Goal: Information Seeking & Learning: Learn about a topic

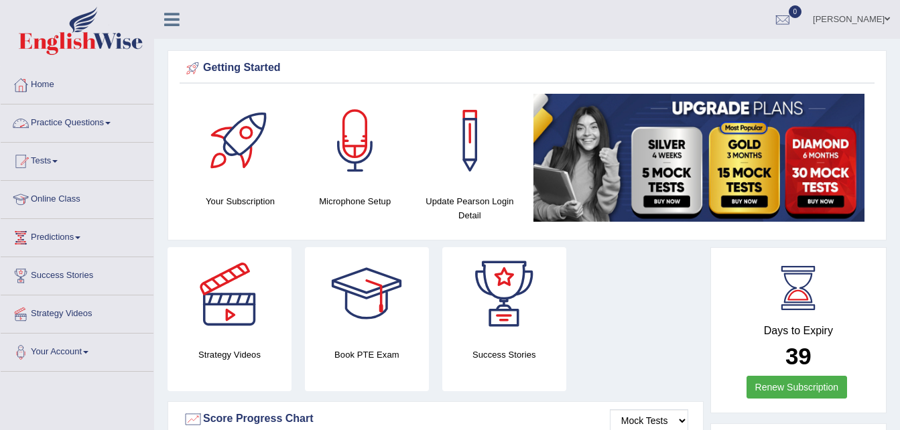
click at [74, 121] on link "Practice Questions" at bounding box center [77, 122] width 153 height 34
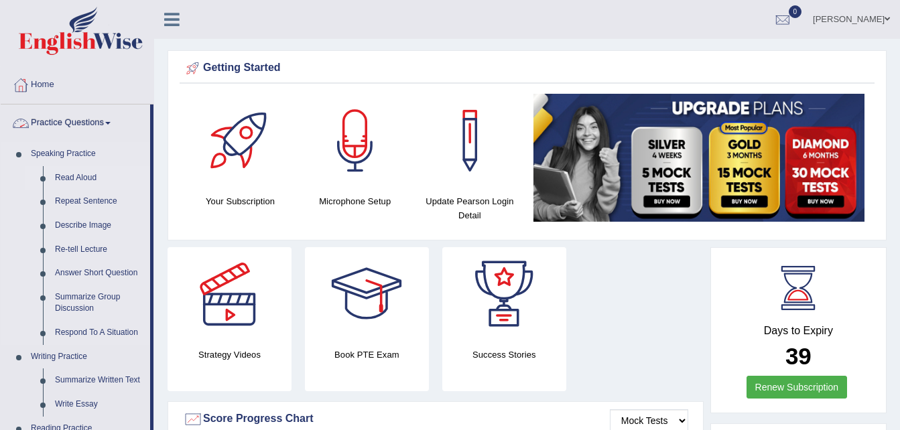
click at [61, 178] on link "Read Aloud" at bounding box center [99, 178] width 101 height 24
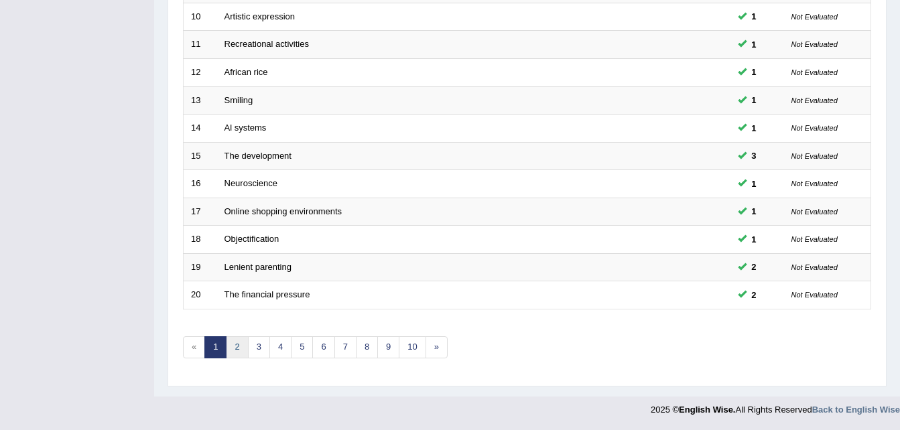
click at [237, 343] on link "2" at bounding box center [237, 347] width 22 height 22
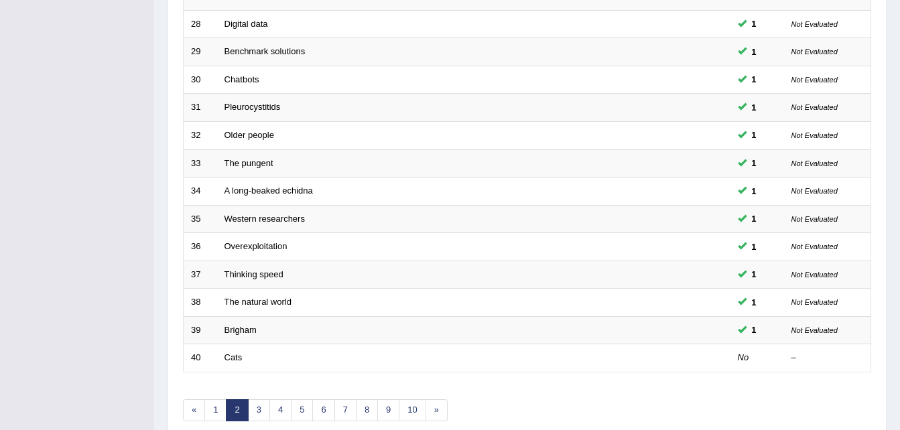
scroll to position [457, 0]
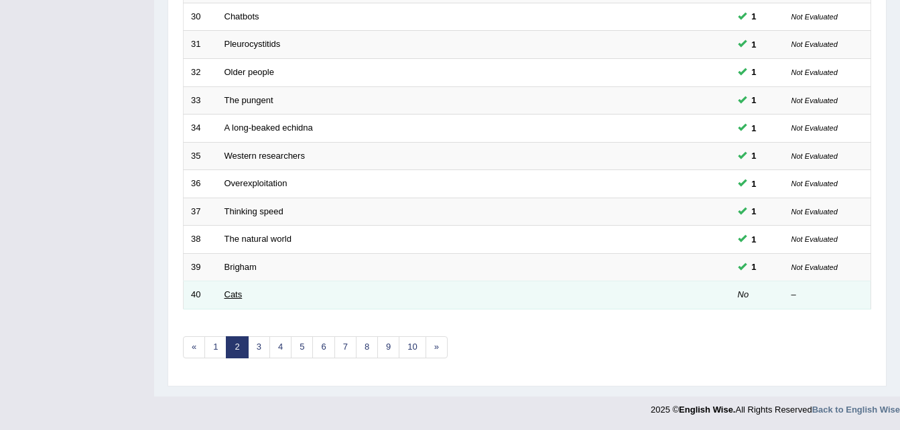
click at [234, 293] on link "Cats" at bounding box center [233, 294] width 18 height 10
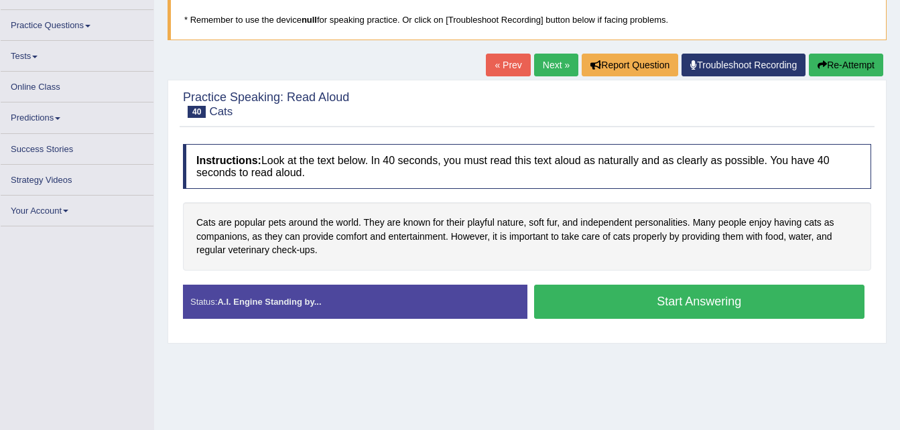
scroll to position [88, 0]
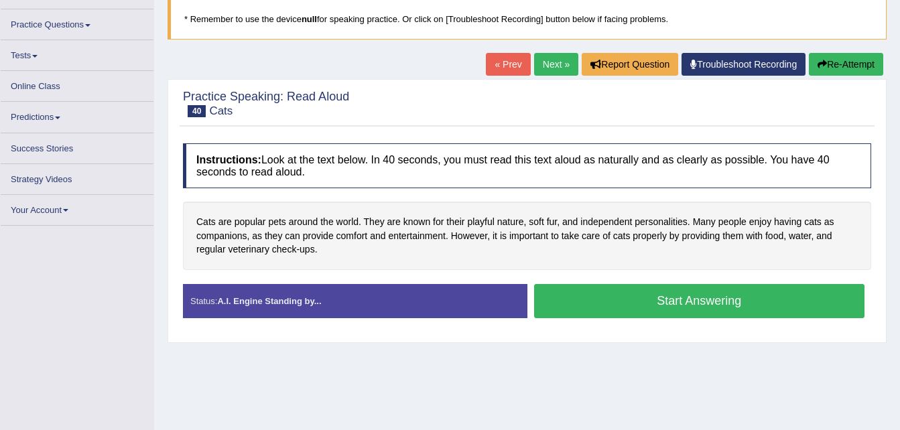
click at [234, 293] on div "Status: A.I. Engine Standing by..." at bounding box center [355, 301] width 344 height 34
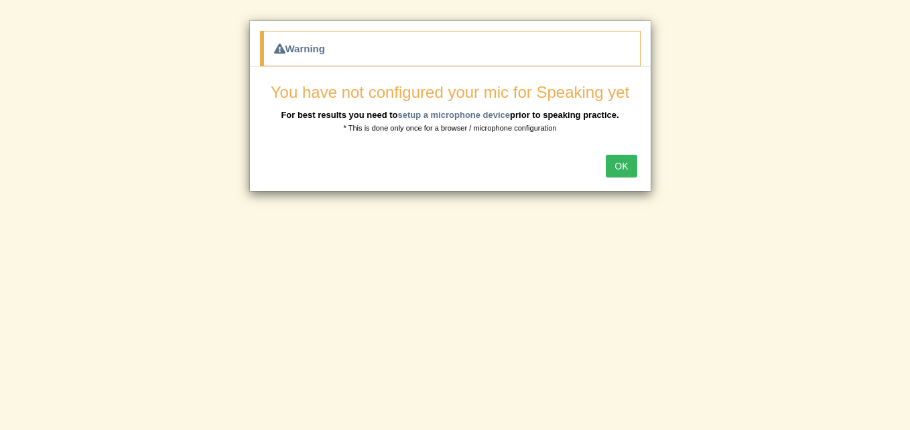
click at [623, 161] on button "OK" at bounding box center [621, 166] width 31 height 23
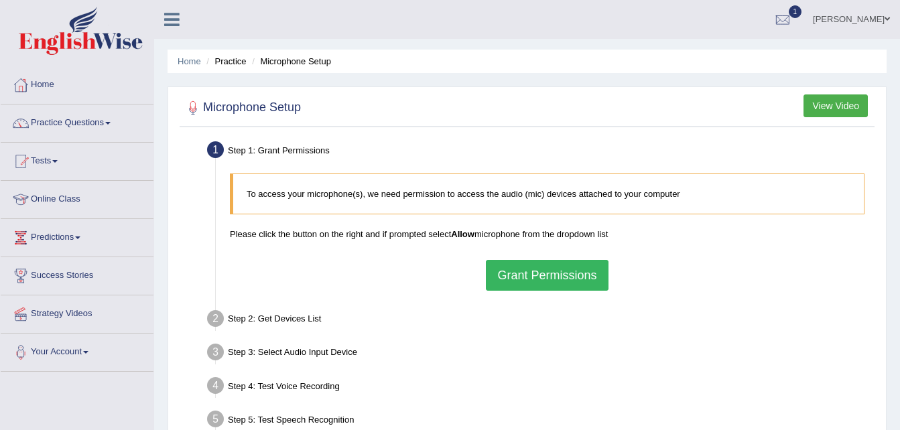
click at [545, 274] on button "Grant Permissions" at bounding box center [547, 275] width 122 height 31
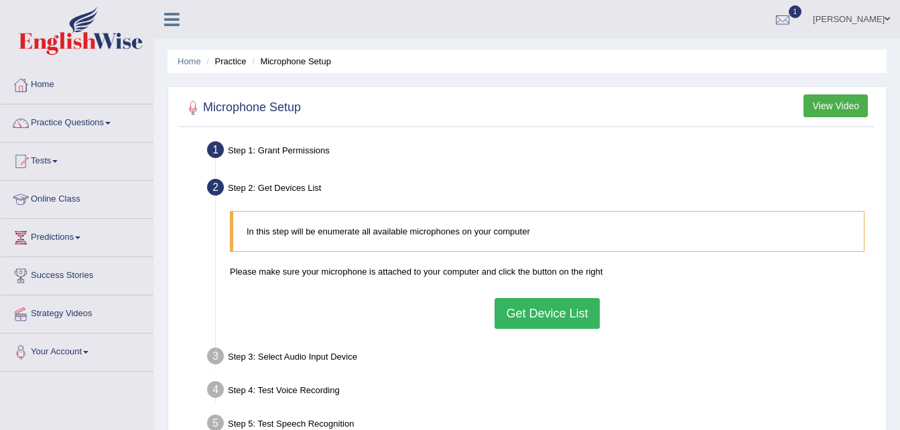
click at [549, 310] on button "Get Device List" at bounding box center [547, 313] width 105 height 31
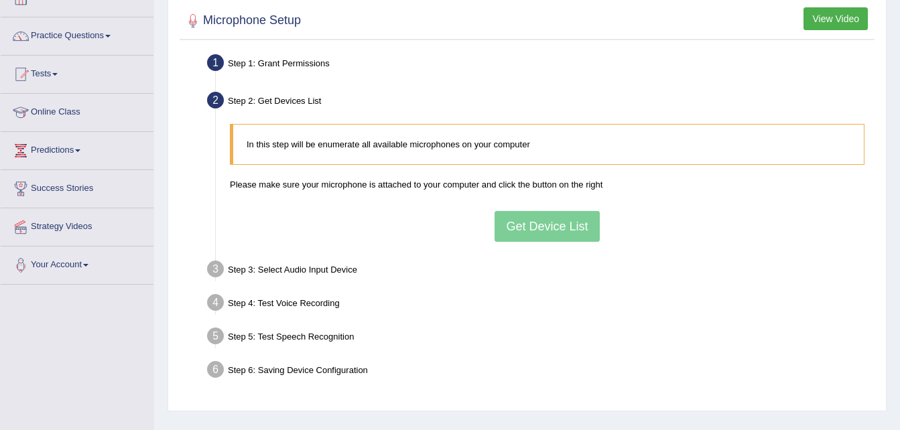
scroll to position [88, 0]
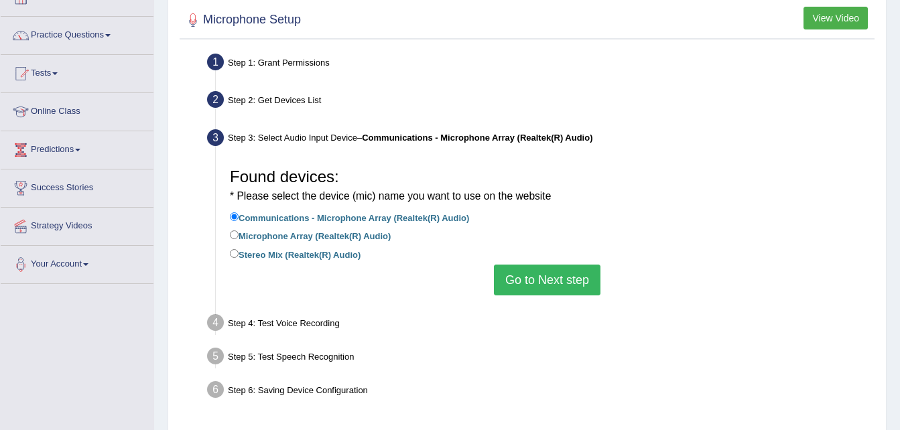
click at [547, 277] on button "Go to Next step" at bounding box center [547, 280] width 107 height 31
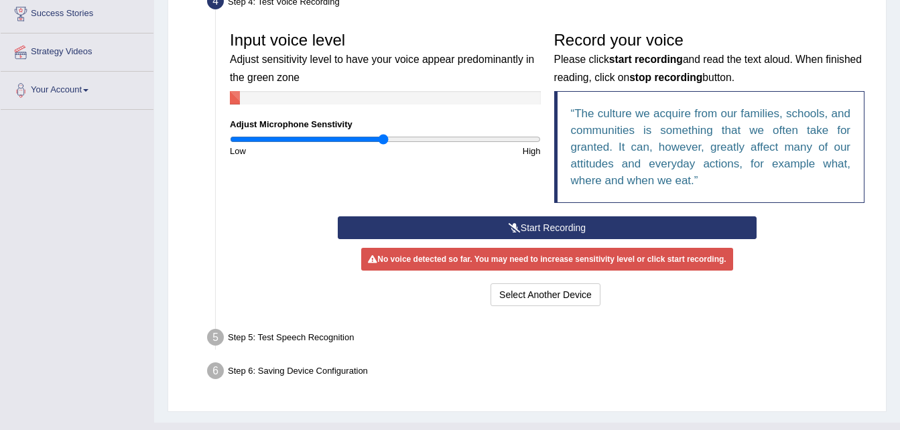
scroll to position [260, 0]
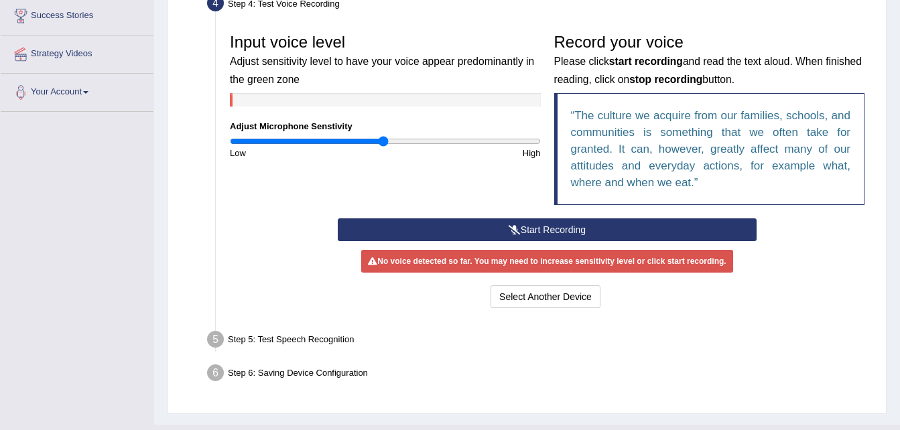
click at [515, 227] on icon at bounding box center [515, 229] width 12 height 9
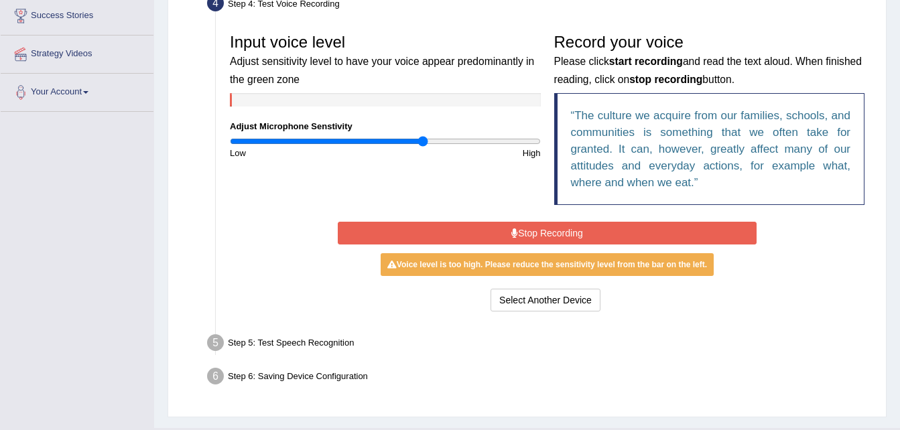
click at [423, 137] on input "range" at bounding box center [385, 141] width 311 height 11
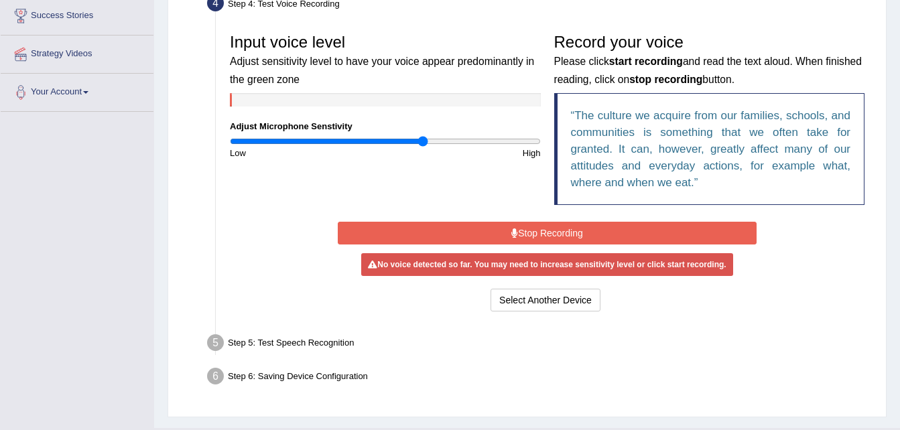
click at [551, 225] on button "Stop Recording" at bounding box center [547, 233] width 419 height 23
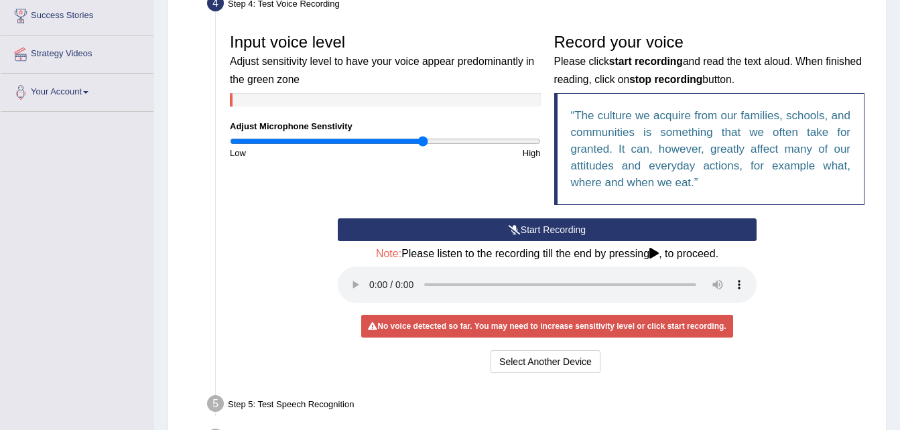
click at [551, 225] on button "Start Recording" at bounding box center [547, 229] width 419 height 23
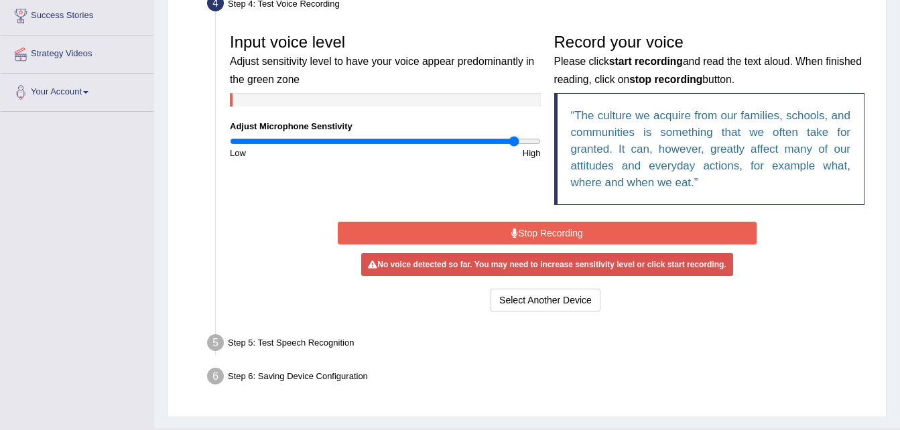
click at [515, 139] on input "range" at bounding box center [385, 141] width 311 height 11
click at [516, 231] on icon at bounding box center [514, 232] width 7 height 9
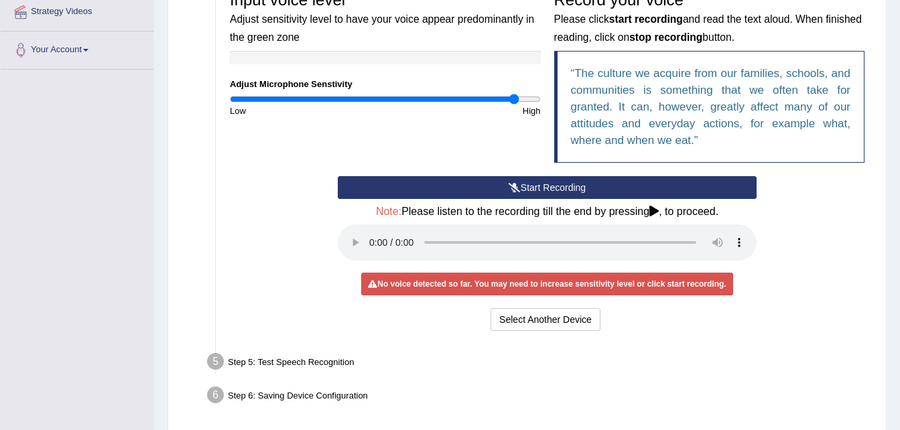
scroll to position [302, 0]
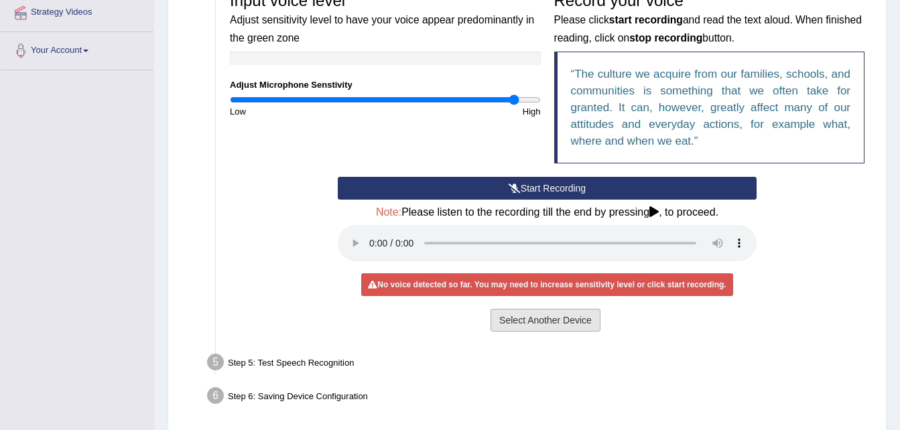
click at [553, 317] on button "Select Another Device" at bounding box center [545, 320] width 110 height 23
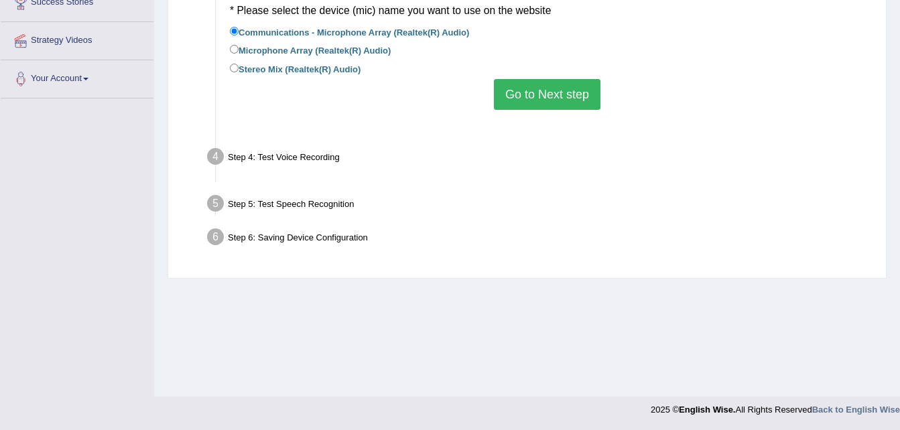
scroll to position [273, 0]
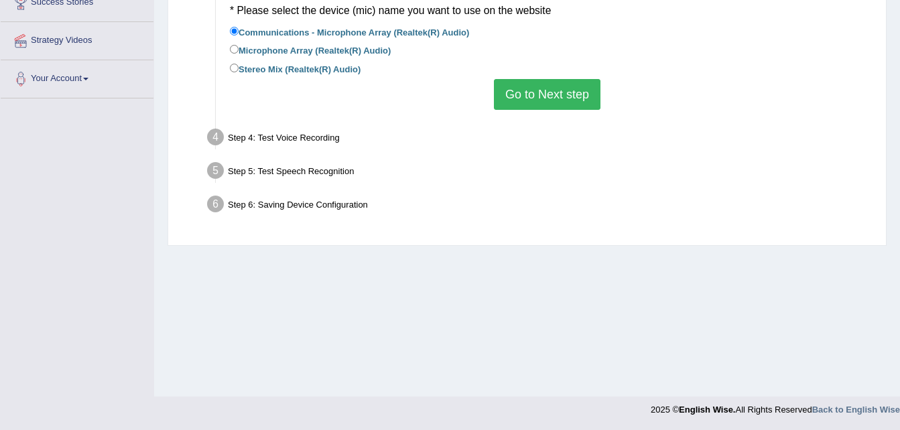
click at [558, 90] on button "Go to Next step" at bounding box center [547, 94] width 107 height 31
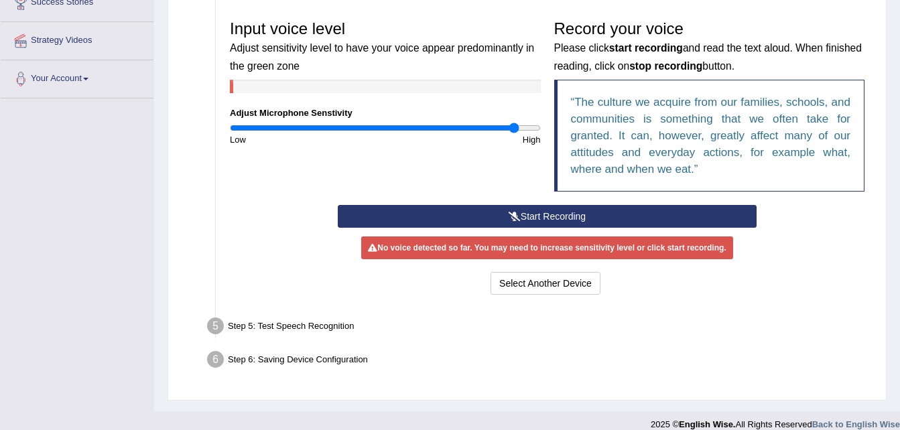
click at [540, 212] on button "Start Recording" at bounding box center [547, 216] width 419 height 23
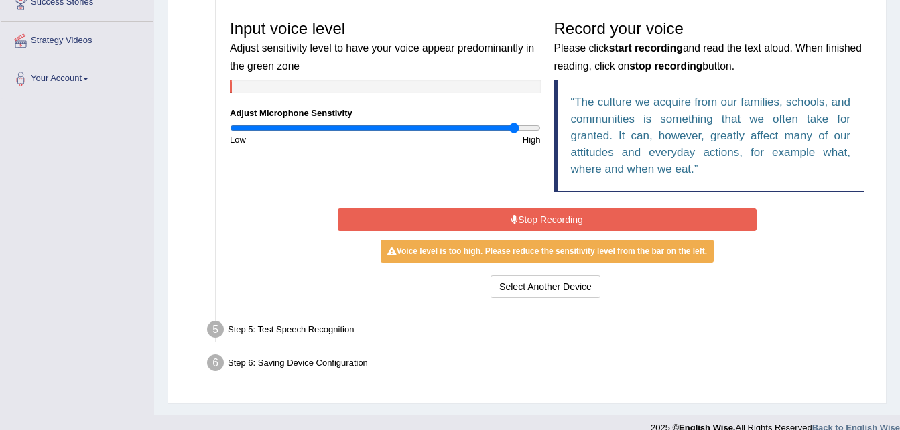
scroll to position [291, 0]
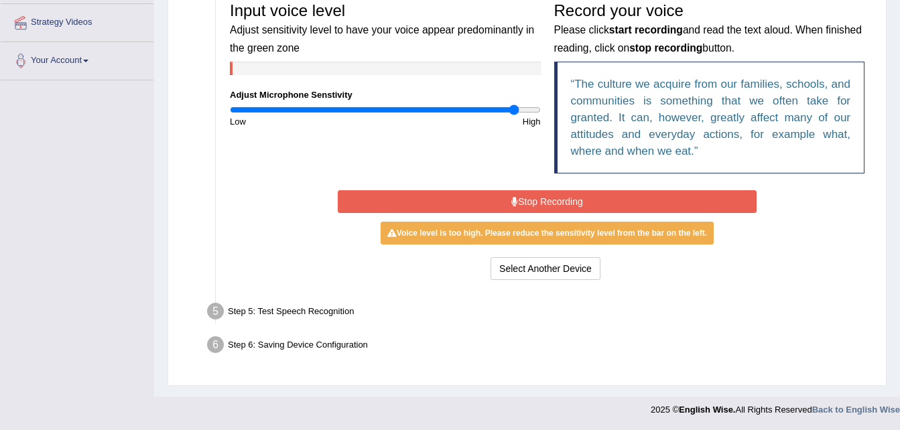
click at [560, 196] on button "Stop Recording" at bounding box center [547, 201] width 419 height 23
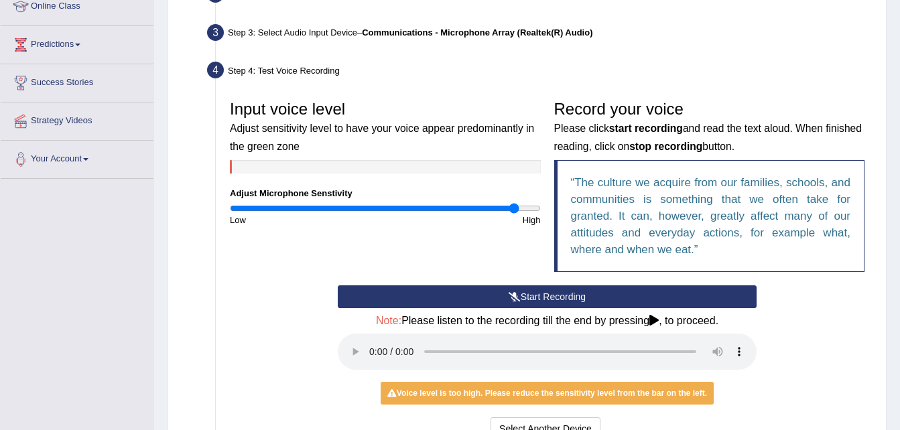
scroll to position [192, 0]
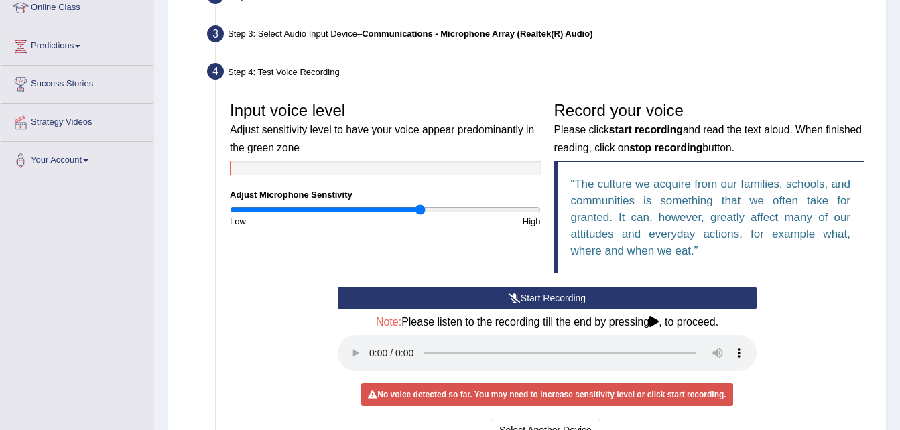
type input "1.24"
click at [420, 205] on input "range" at bounding box center [385, 209] width 311 height 11
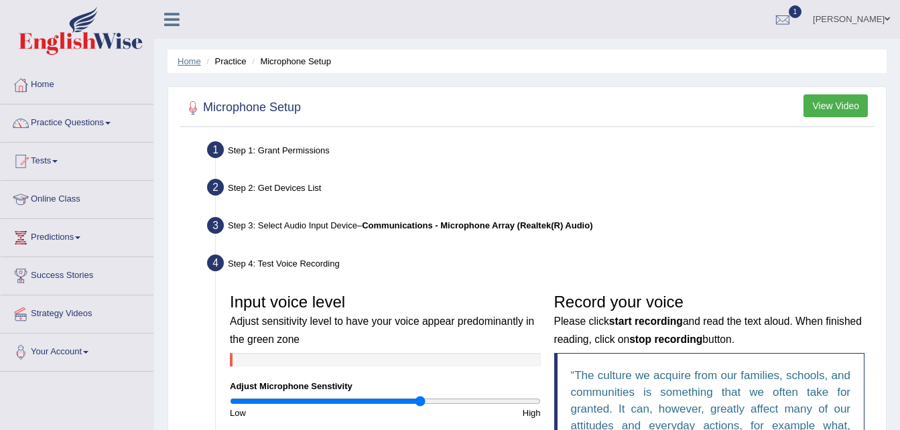
click at [194, 62] on link "Home" at bounding box center [189, 61] width 23 height 10
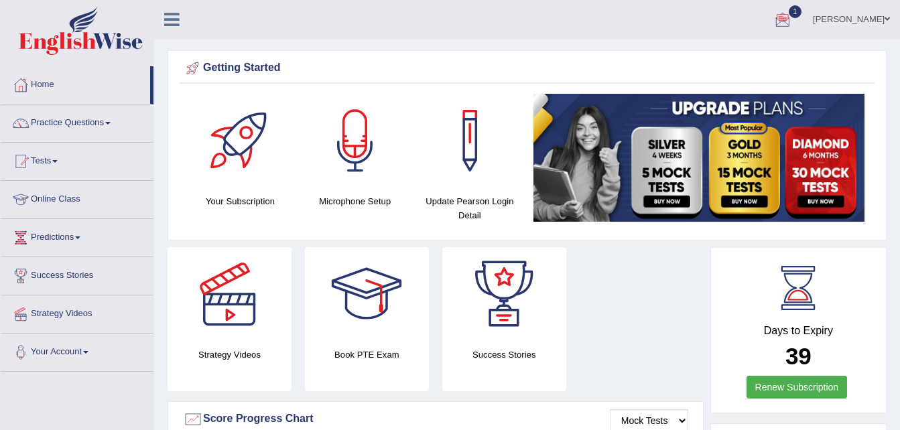
click at [792, 15] on div at bounding box center [783, 20] width 20 height 20
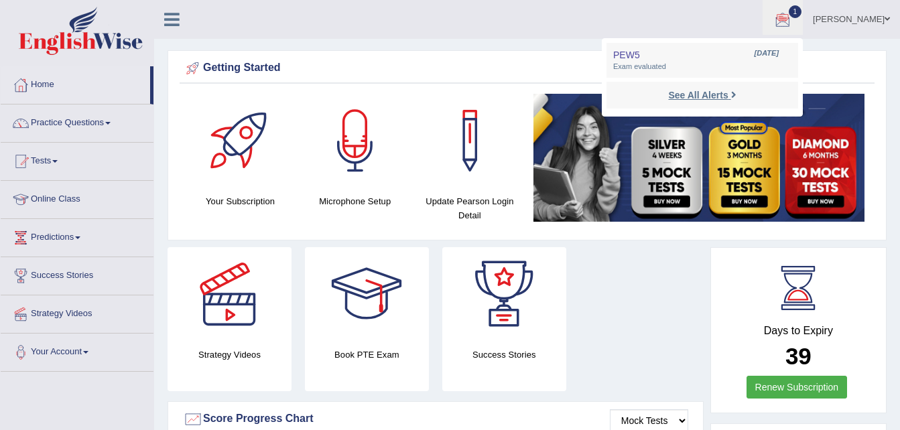
click at [701, 94] on strong "See All Alerts" at bounding box center [698, 95] width 60 height 11
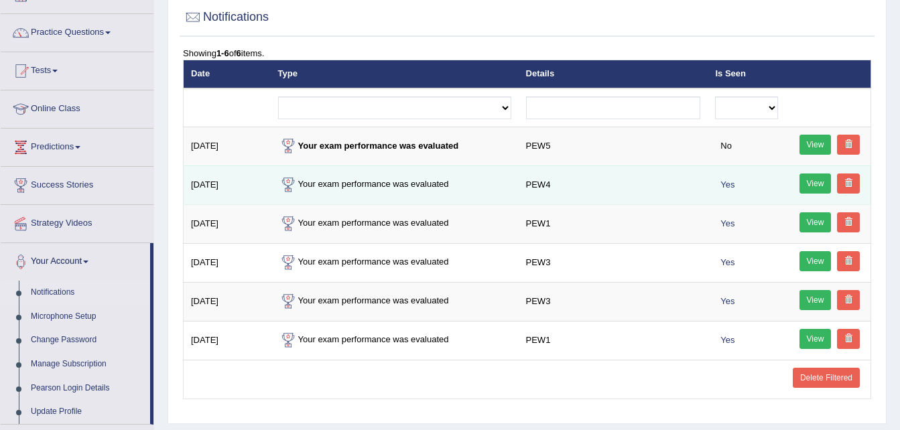
click at [814, 181] on link "View" at bounding box center [815, 184] width 32 height 20
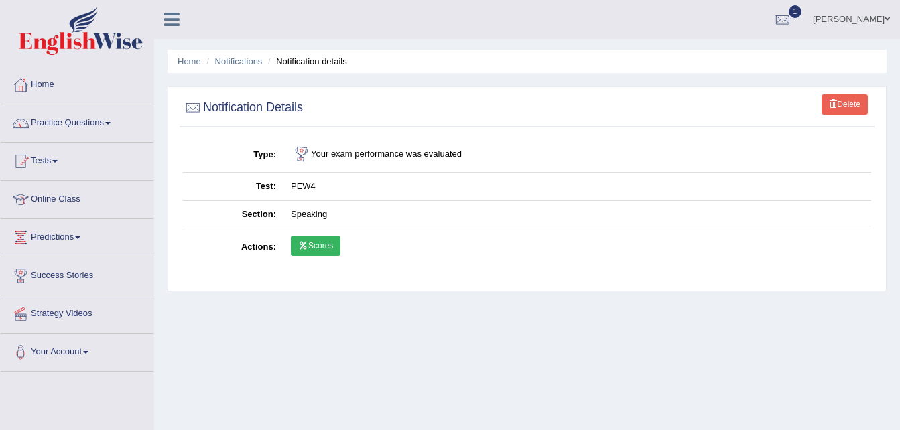
click at [317, 245] on link "Scores" at bounding box center [316, 246] width 50 height 20
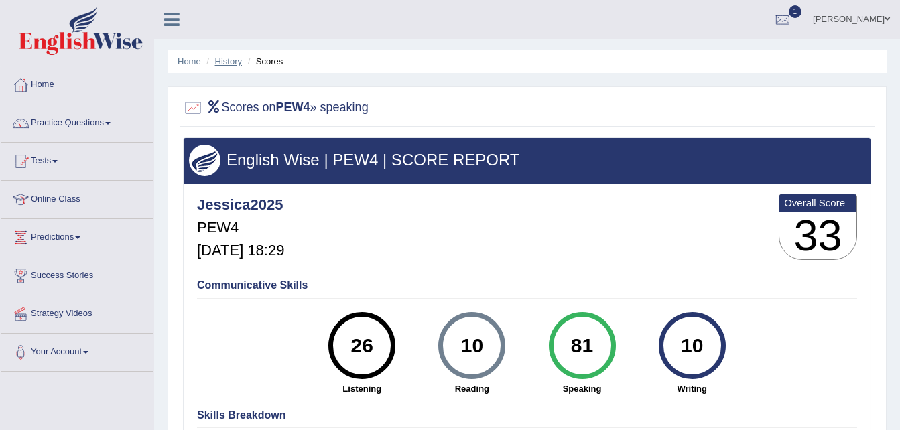
click at [233, 56] on link "History" at bounding box center [228, 61] width 27 height 10
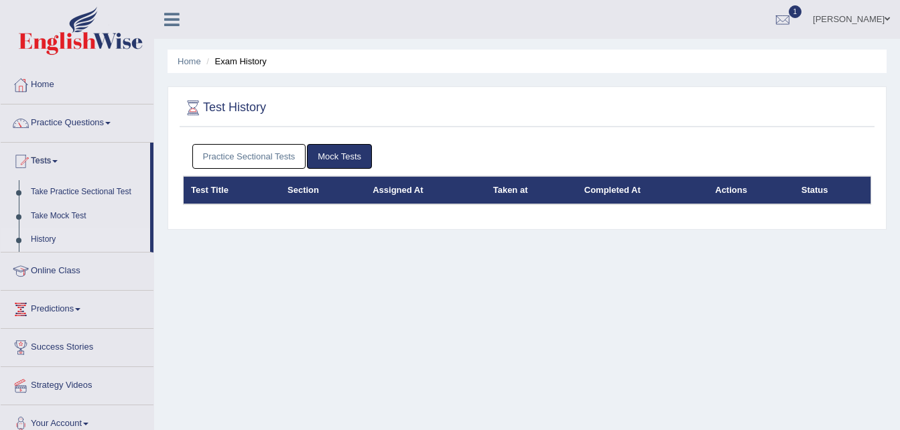
click at [254, 153] on link "Practice Sectional Tests" at bounding box center [249, 156] width 114 height 25
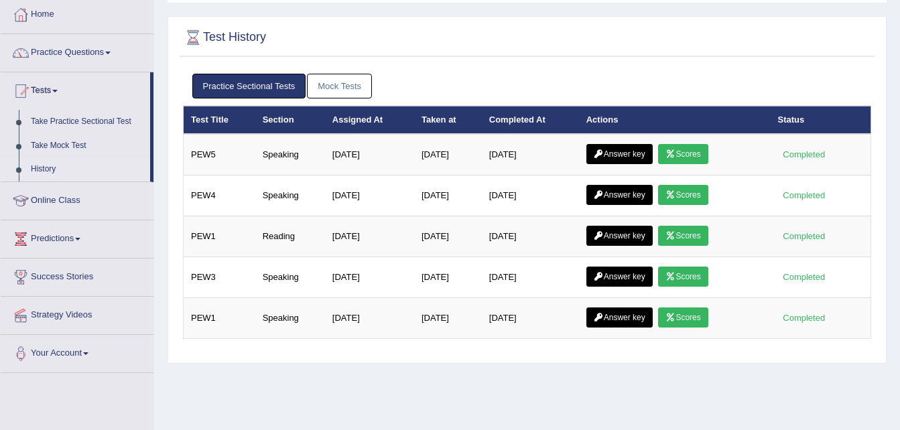
scroll to position [71, 0]
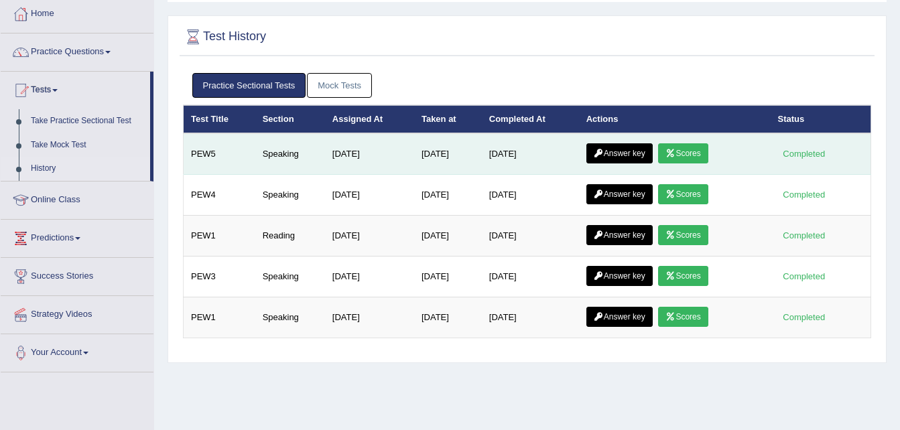
click at [693, 156] on link "Scores" at bounding box center [683, 153] width 50 height 20
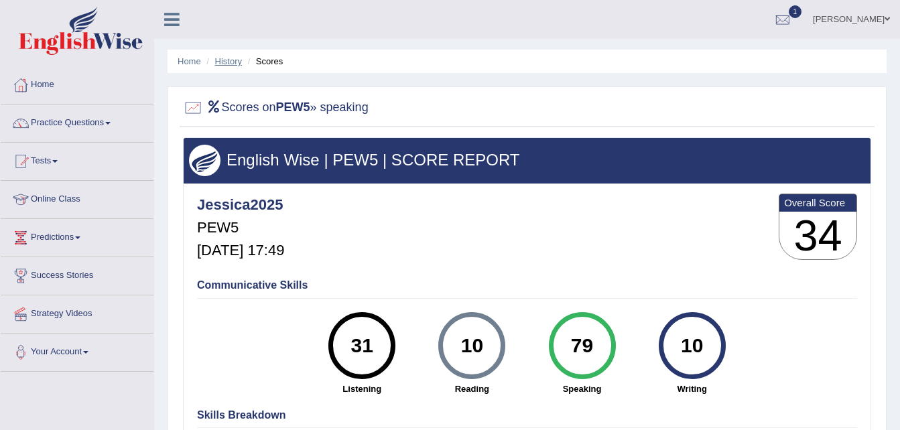
click at [231, 58] on link "History" at bounding box center [228, 61] width 27 height 10
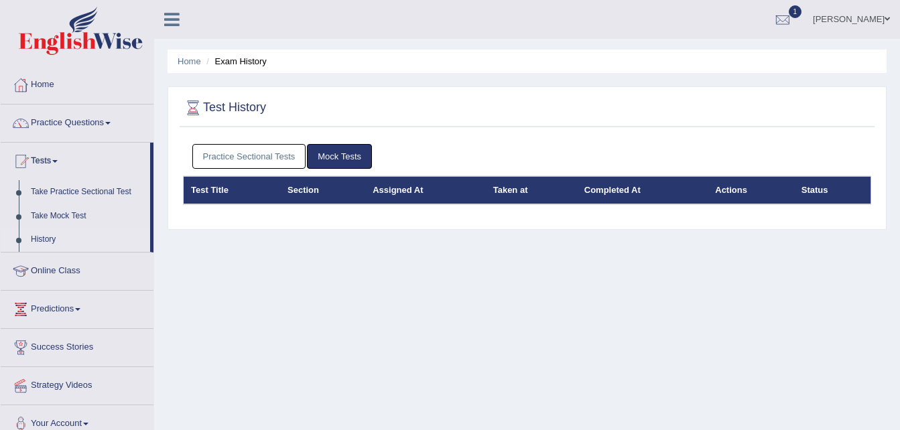
click at [235, 161] on link "Practice Sectional Tests" at bounding box center [249, 156] width 114 height 25
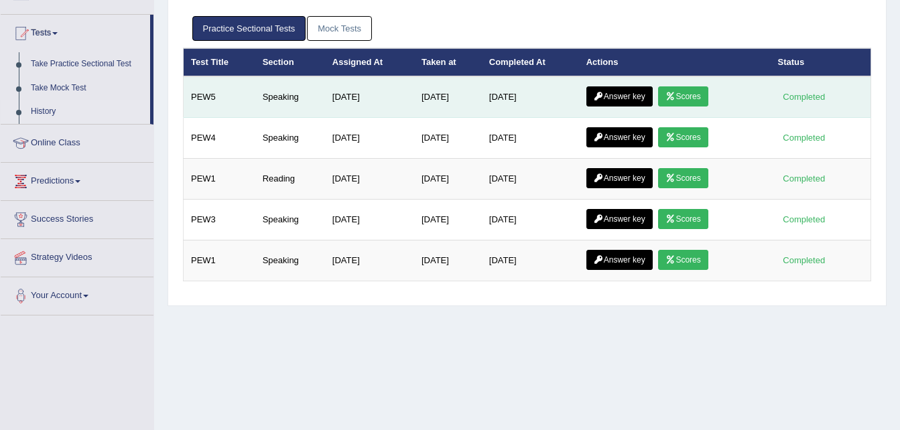
scroll to position [149, 0]
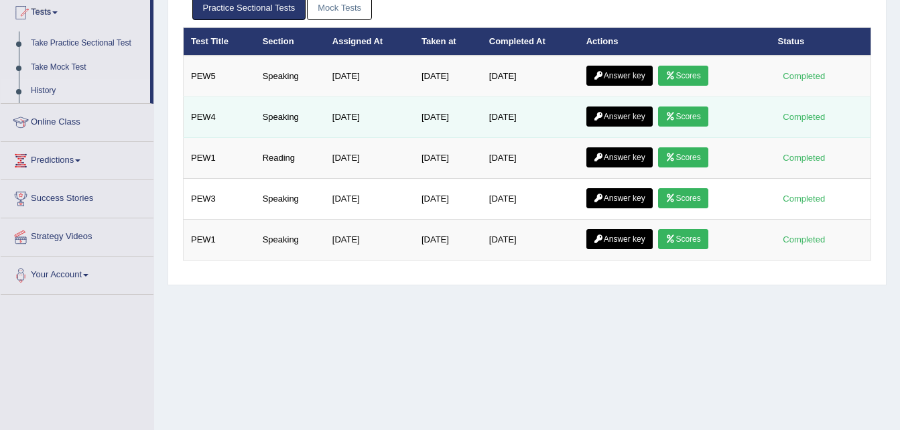
click at [693, 117] on link "Scores" at bounding box center [683, 117] width 50 height 20
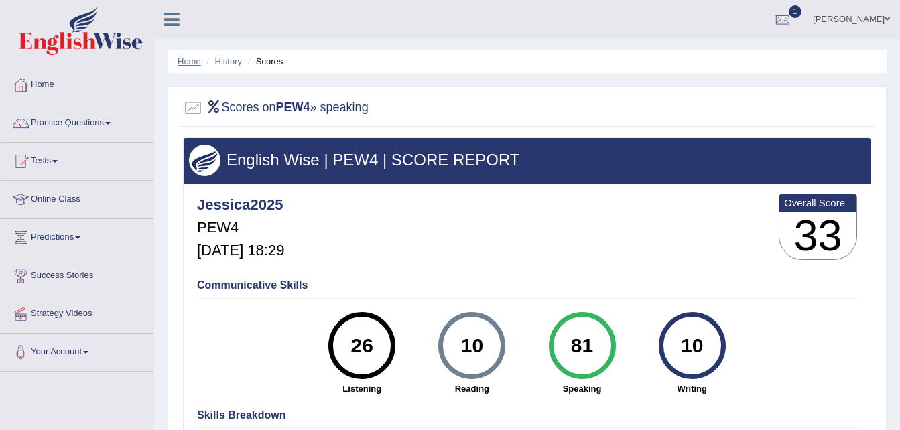
click at [186, 56] on link "Home" at bounding box center [189, 61] width 23 height 10
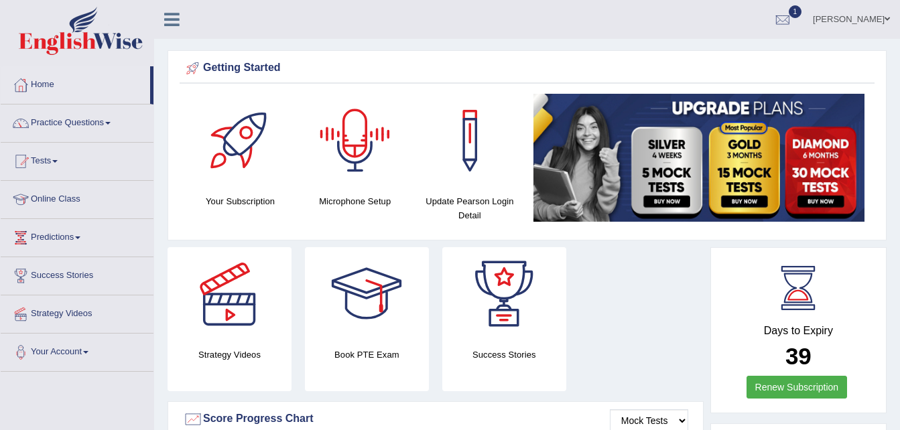
click at [346, 156] on div at bounding box center [355, 141] width 94 height 94
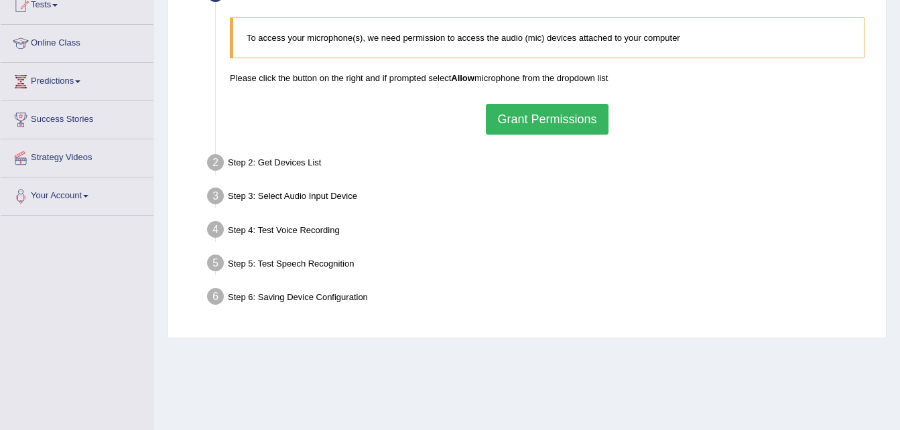
scroll to position [158, 0]
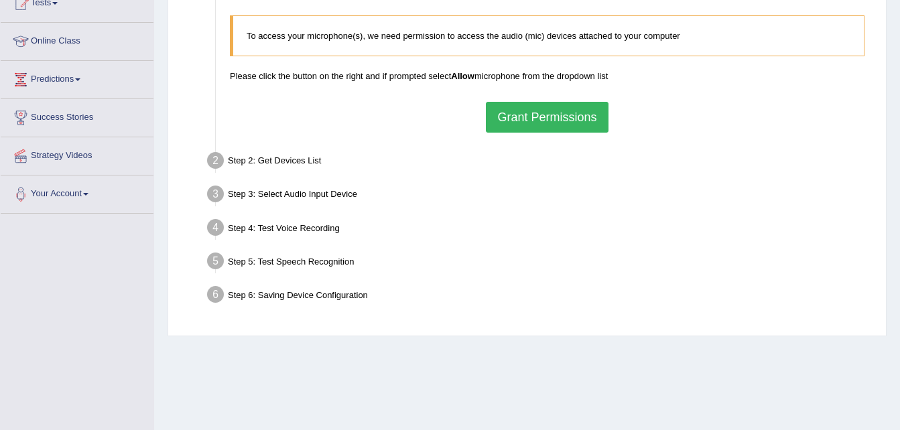
click at [568, 107] on button "Grant Permissions" at bounding box center [547, 117] width 122 height 31
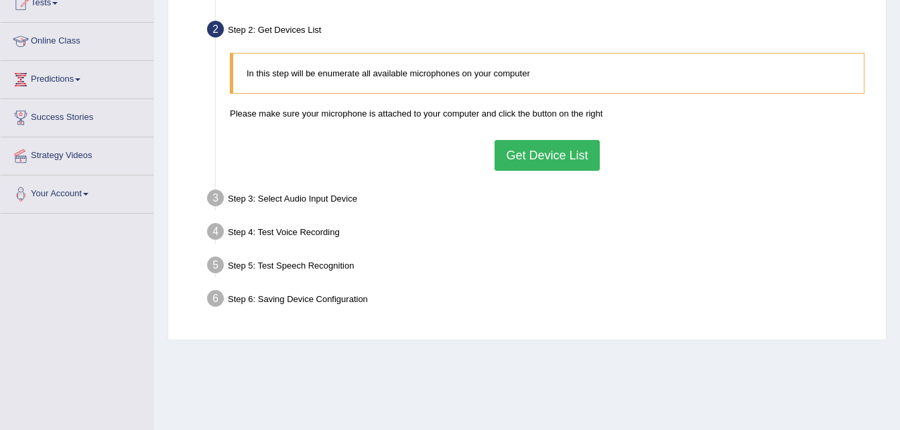
click at [560, 148] on button "Get Device List" at bounding box center [547, 155] width 105 height 31
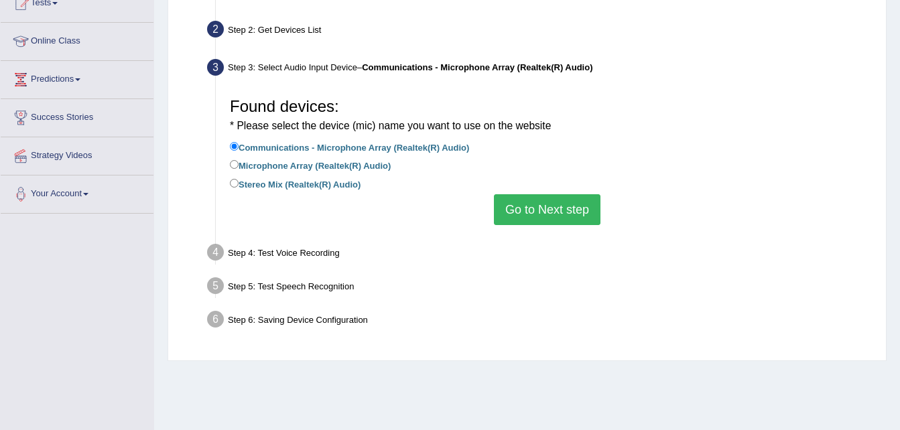
click at [551, 204] on button "Go to Next step" at bounding box center [547, 209] width 107 height 31
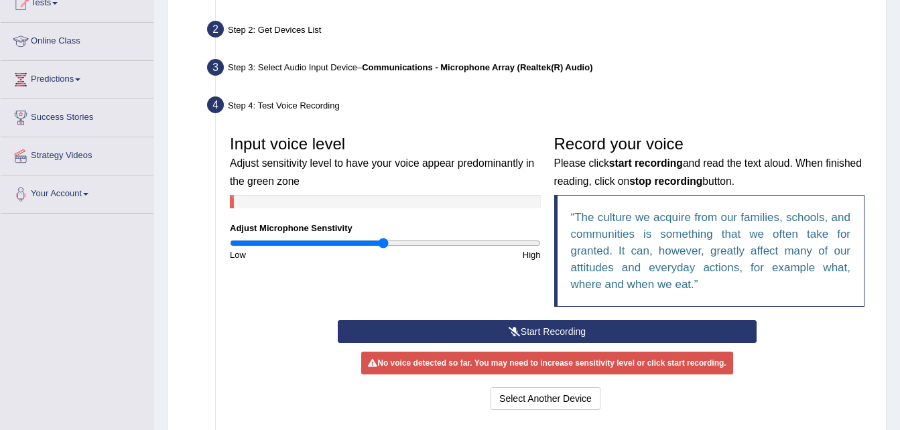
click at [557, 334] on button "Start Recording" at bounding box center [547, 331] width 419 height 23
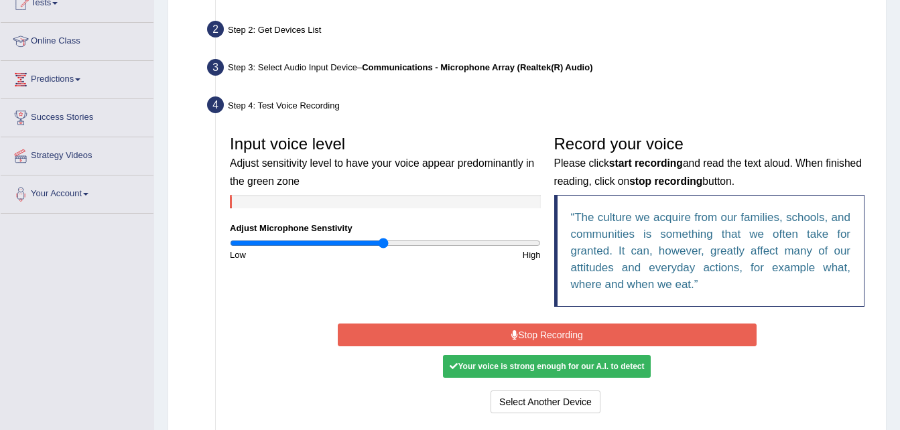
click at [553, 331] on button "Stop Recording" at bounding box center [547, 335] width 419 height 23
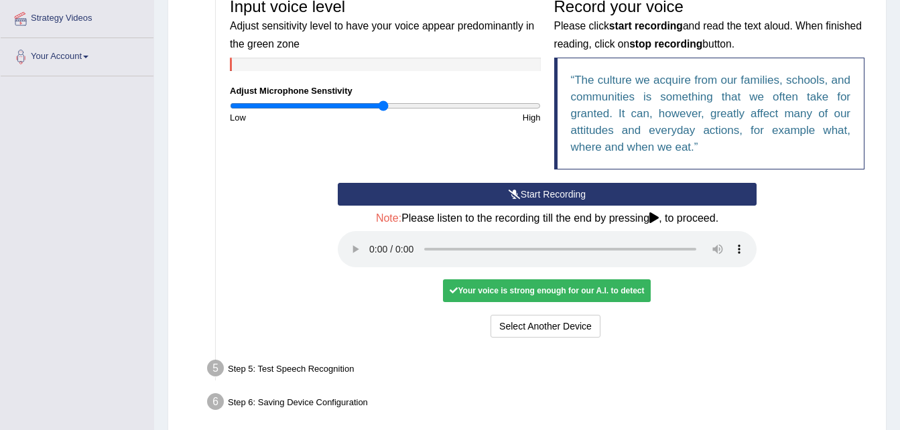
scroll to position [296, 0]
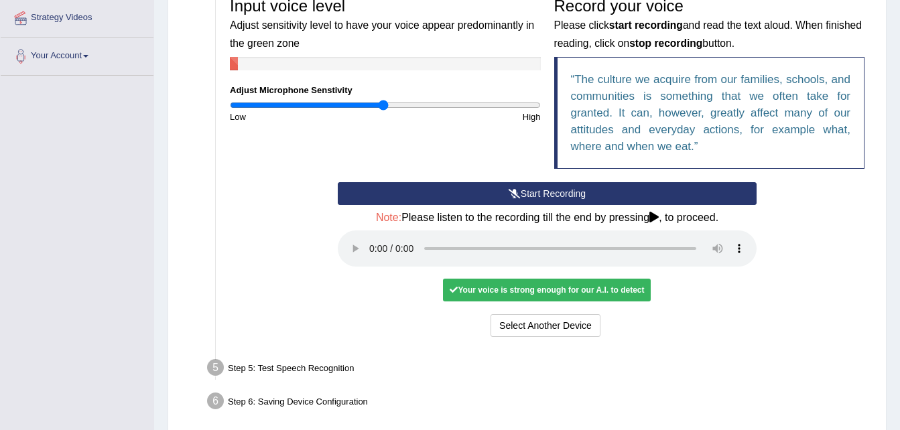
click at [568, 293] on div "Your voice is strong enough for our A.I. to detect" at bounding box center [547, 290] width 208 height 23
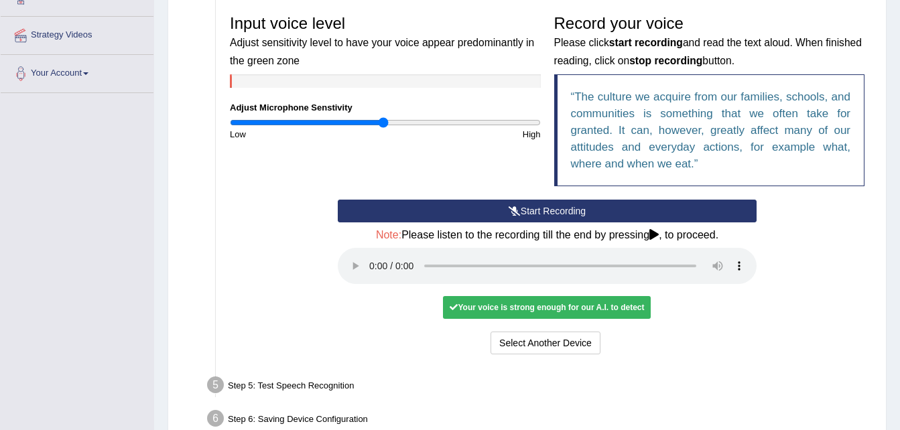
scroll to position [288, 0]
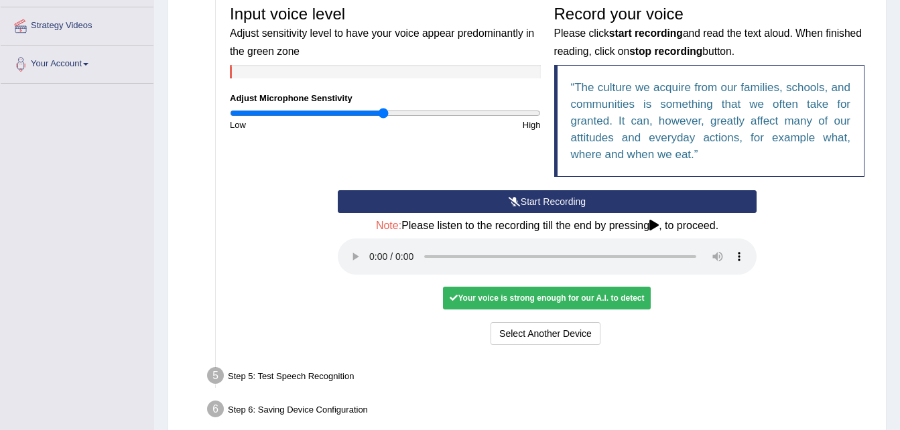
click at [574, 302] on div "Your voice is strong enough for our A.I. to detect" at bounding box center [547, 298] width 208 height 23
click at [555, 338] on button "Select Another Device" at bounding box center [545, 333] width 110 height 23
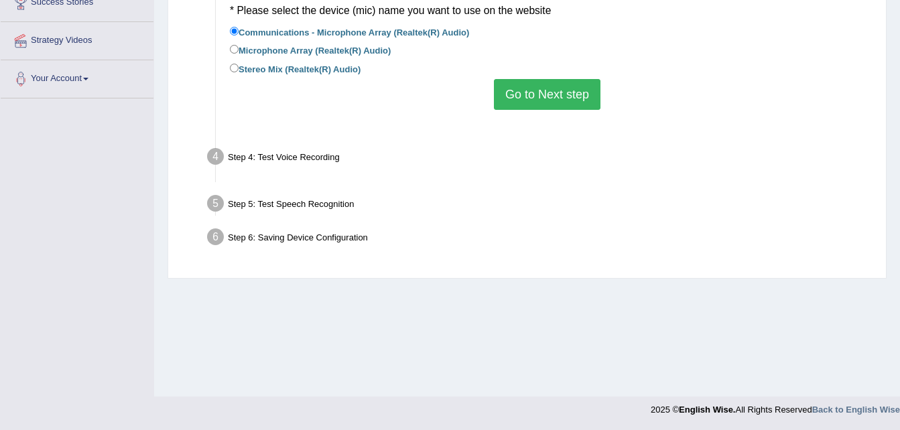
scroll to position [273, 0]
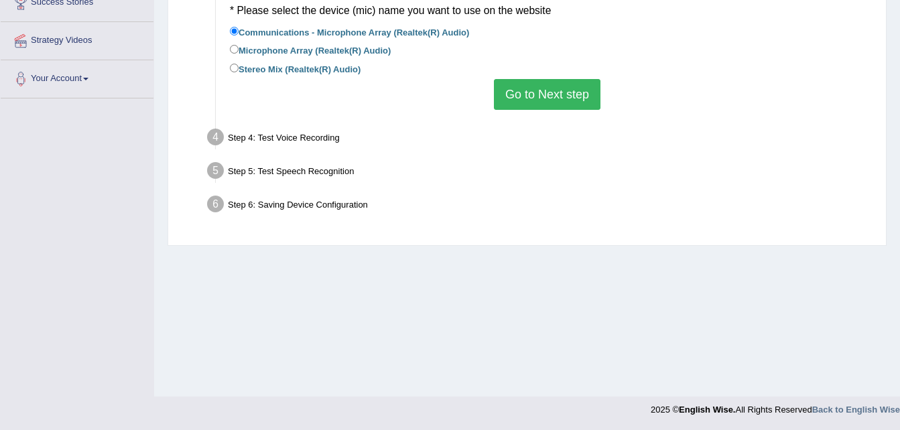
click at [541, 85] on button "Go to Next step" at bounding box center [547, 94] width 107 height 31
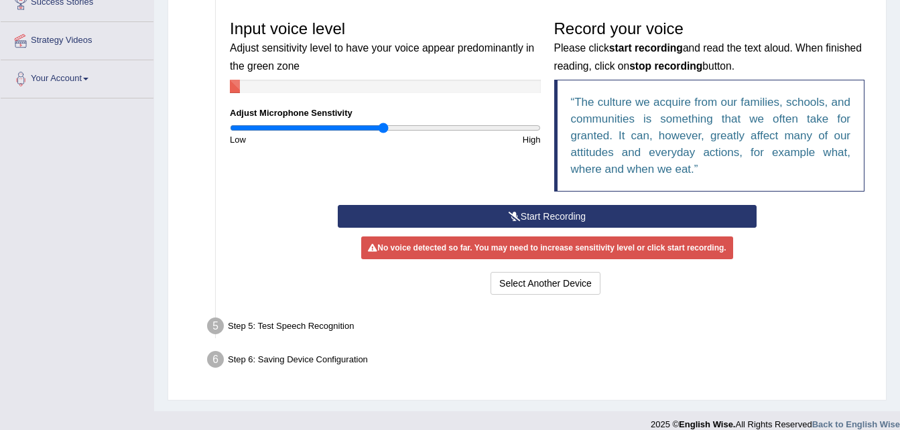
click at [549, 209] on button "Start Recording" at bounding box center [547, 216] width 419 height 23
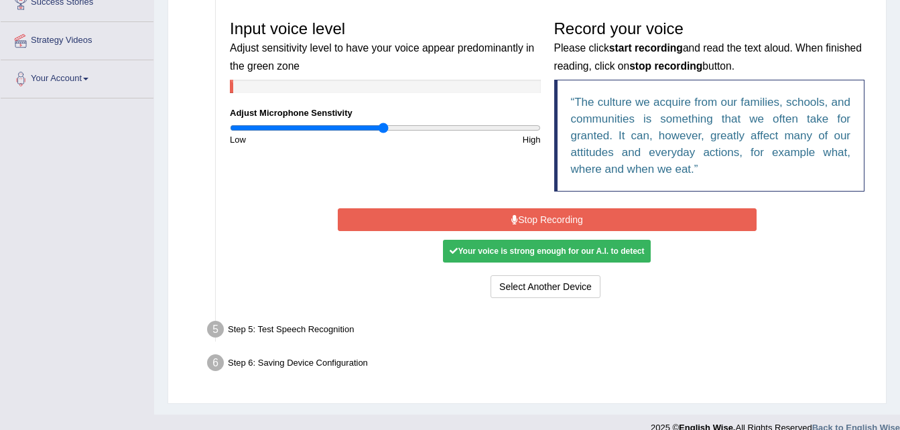
click at [558, 216] on button "Stop Recording" at bounding box center [547, 219] width 419 height 23
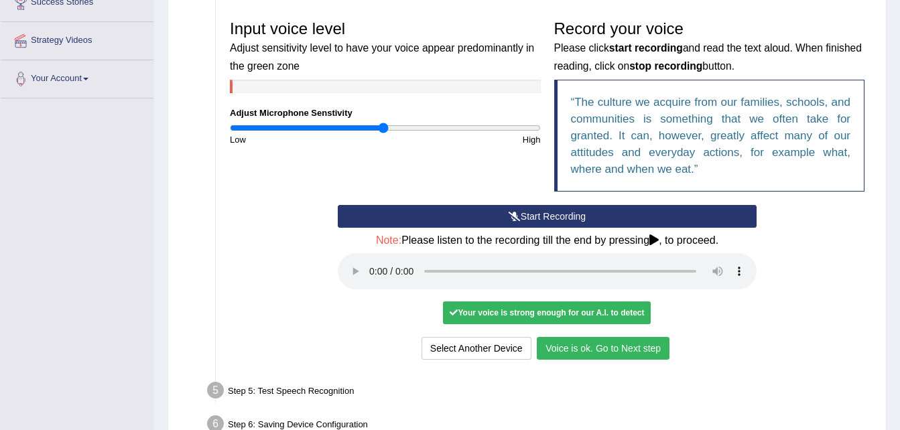
click at [608, 351] on button "Voice is ok. Go to Next step" at bounding box center [603, 348] width 133 height 23
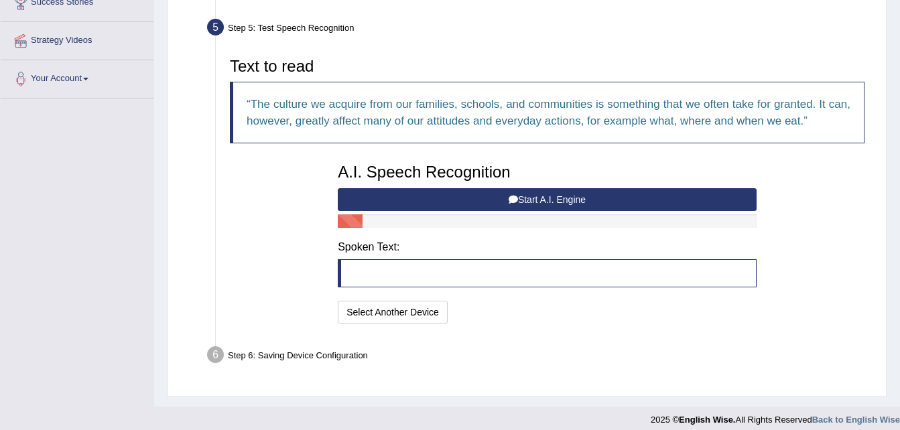
scroll to position [283, 0]
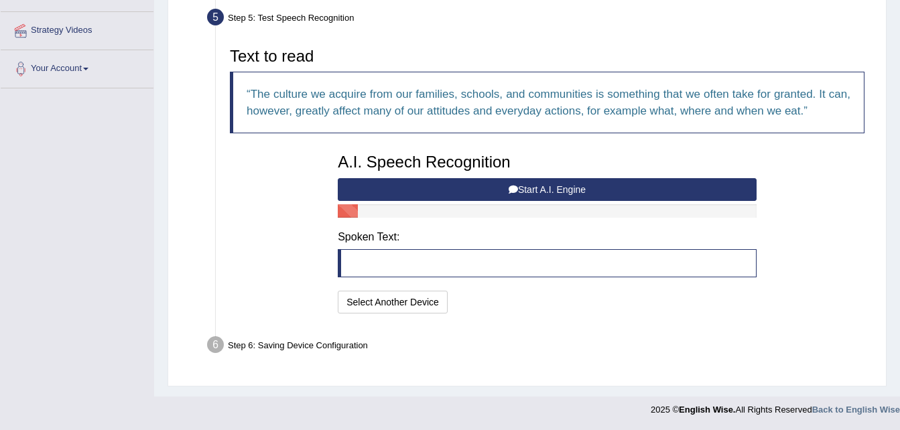
click at [423, 258] on blockquote at bounding box center [547, 263] width 419 height 28
click at [533, 182] on button "Start A.I. Engine" at bounding box center [547, 189] width 419 height 23
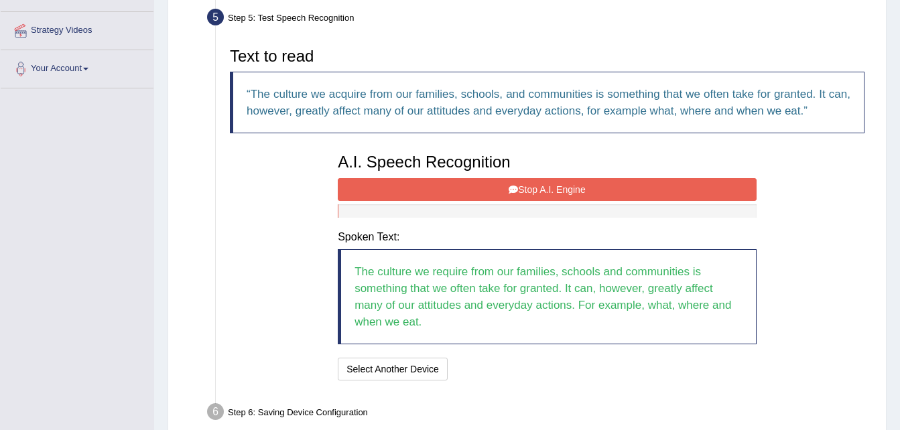
scroll to position [350, 0]
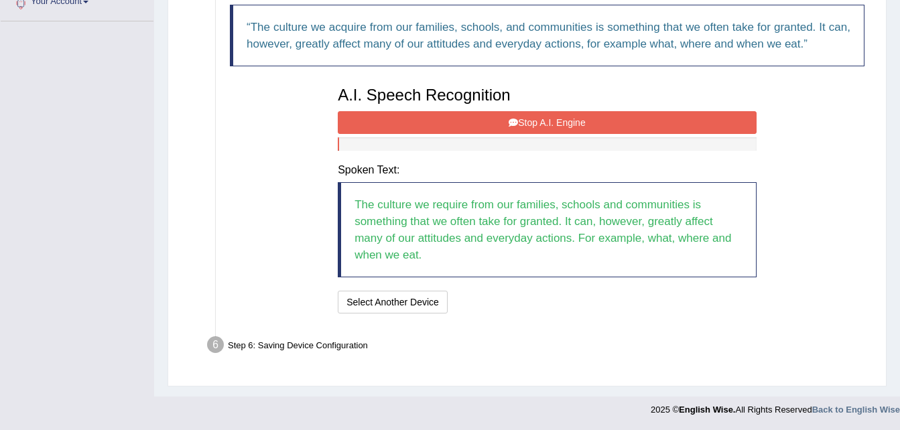
click at [520, 126] on button "Stop A.I. Engine" at bounding box center [547, 122] width 419 height 23
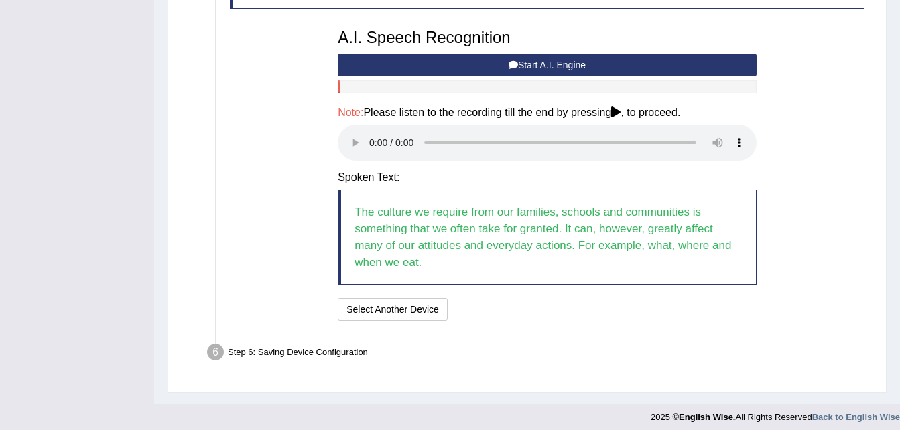
scroll to position [415, 0]
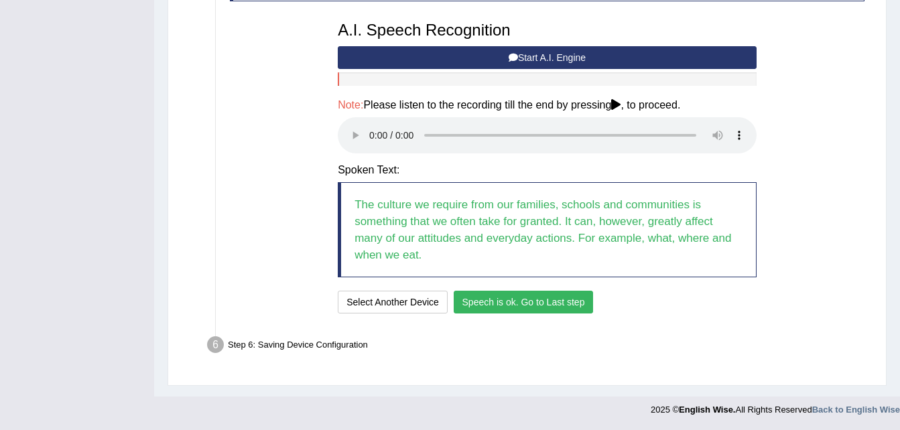
click at [555, 304] on button "Speech is ok. Go to Last step" at bounding box center [524, 302] width 140 height 23
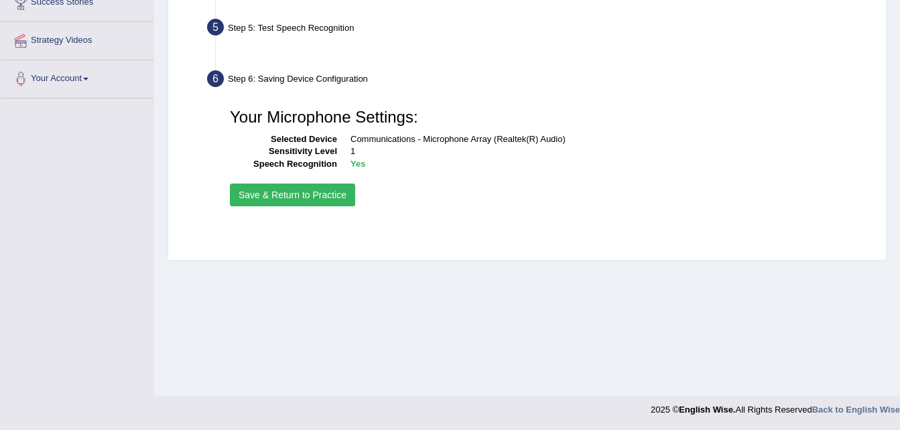
scroll to position [273, 0]
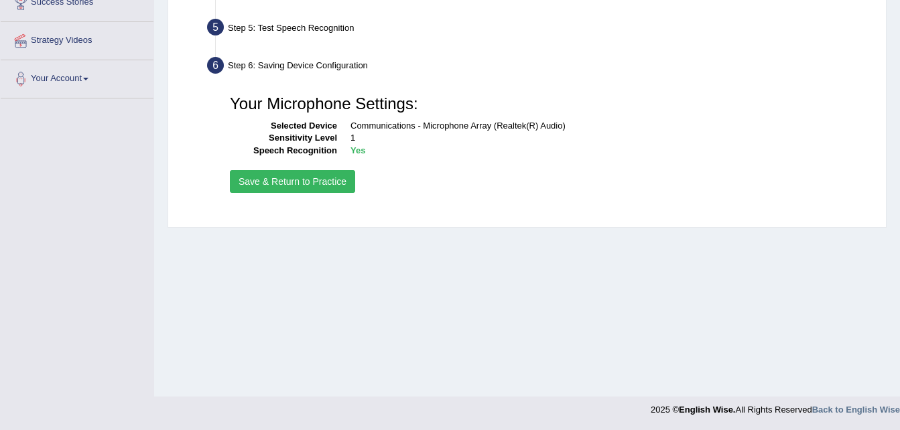
click at [304, 173] on button "Save & Return to Practice" at bounding box center [292, 181] width 125 height 23
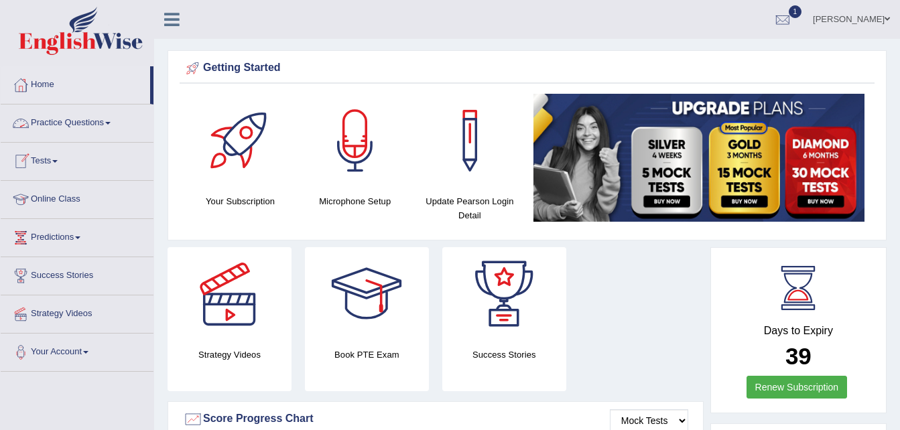
click at [76, 120] on link "Practice Questions" at bounding box center [77, 122] width 153 height 34
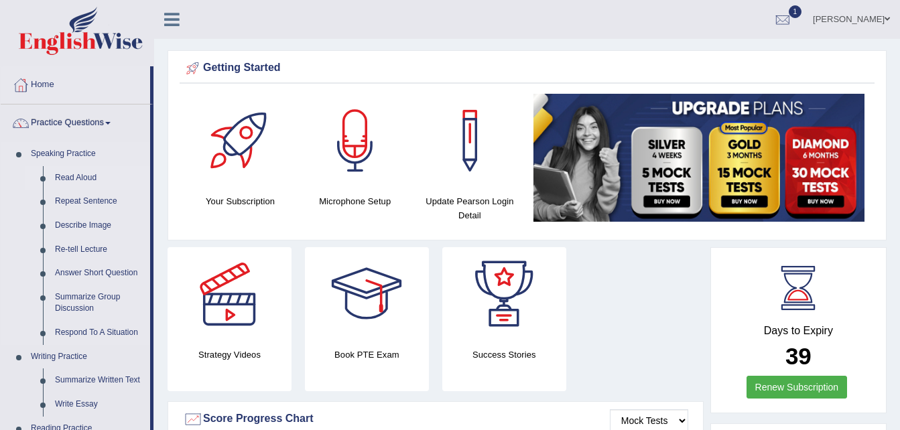
click at [66, 177] on link "Read Aloud" at bounding box center [99, 178] width 101 height 24
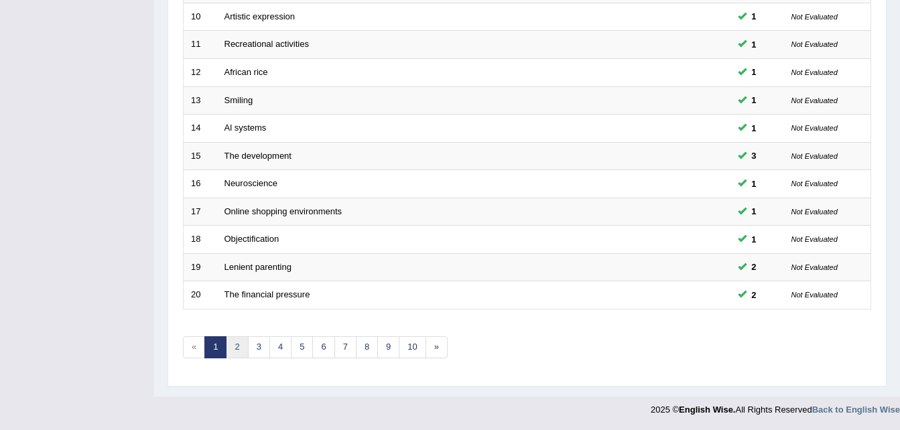
click at [239, 343] on link "2" at bounding box center [237, 347] width 22 height 22
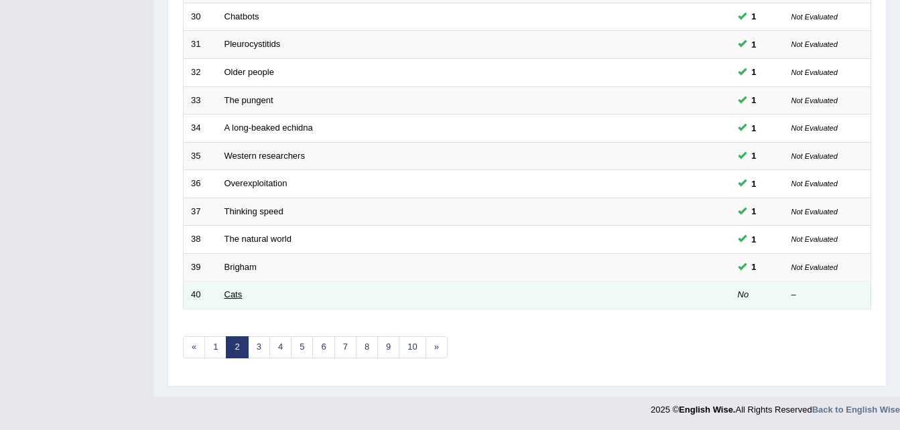
click at [225, 294] on link "Cats" at bounding box center [233, 294] width 18 height 10
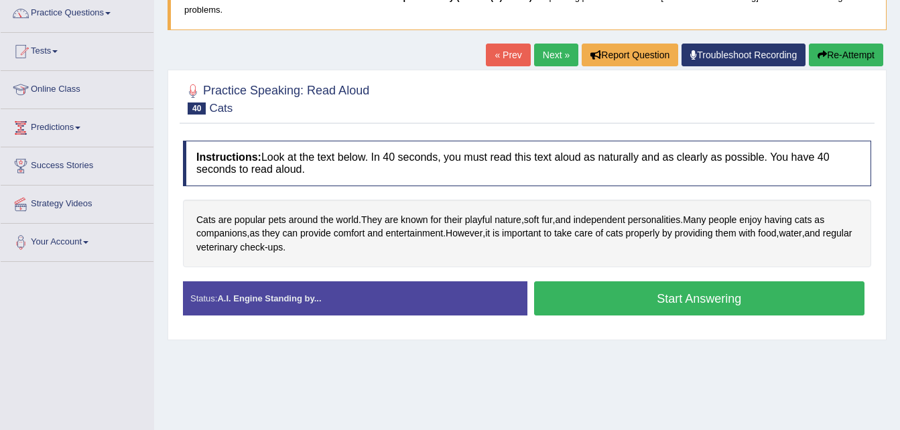
click at [688, 299] on button "Start Answering" at bounding box center [699, 298] width 331 height 34
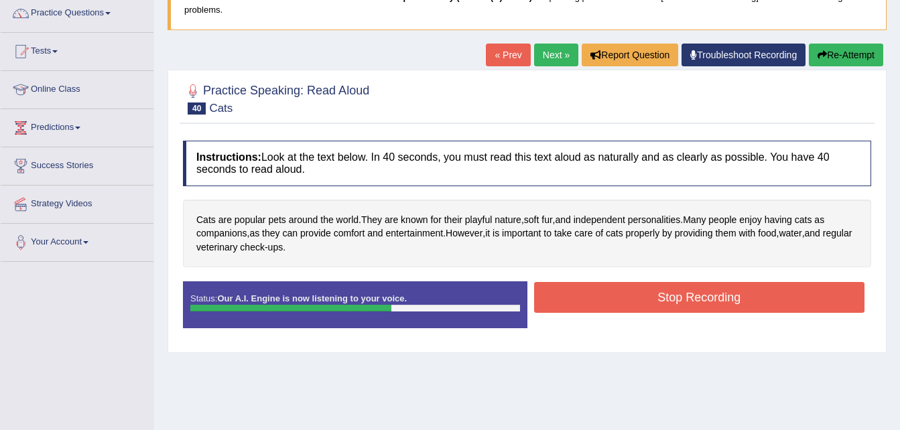
click at [688, 299] on button "Stop Recording" at bounding box center [699, 297] width 331 height 31
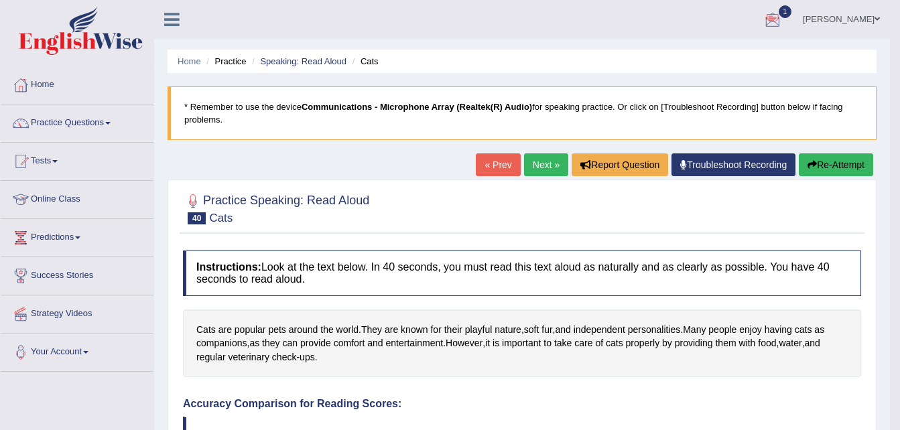
click at [777, 19] on div at bounding box center [773, 20] width 20 height 20
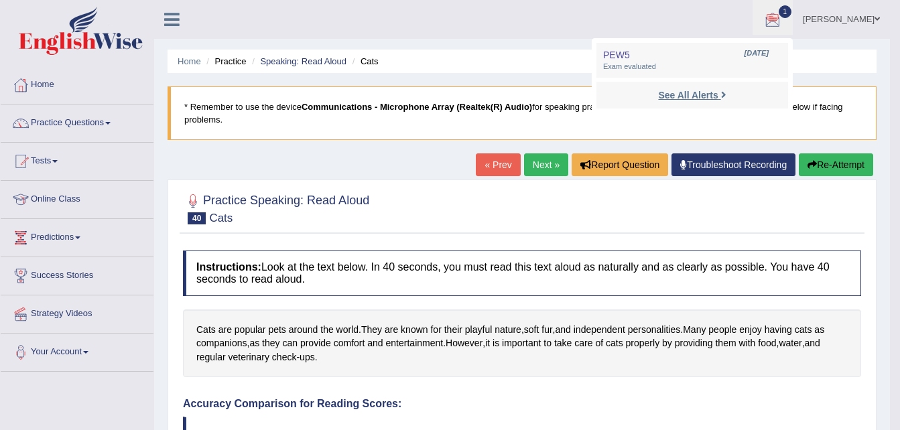
click at [705, 94] on strong "See All Alerts" at bounding box center [688, 95] width 60 height 11
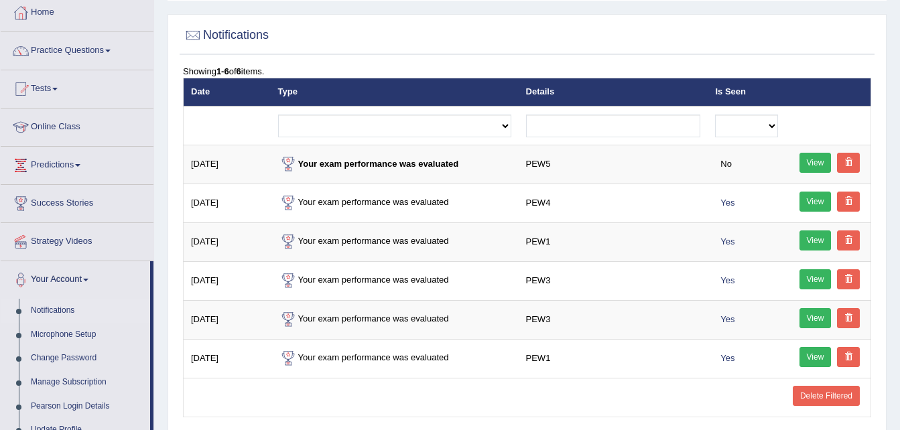
scroll to position [73, 0]
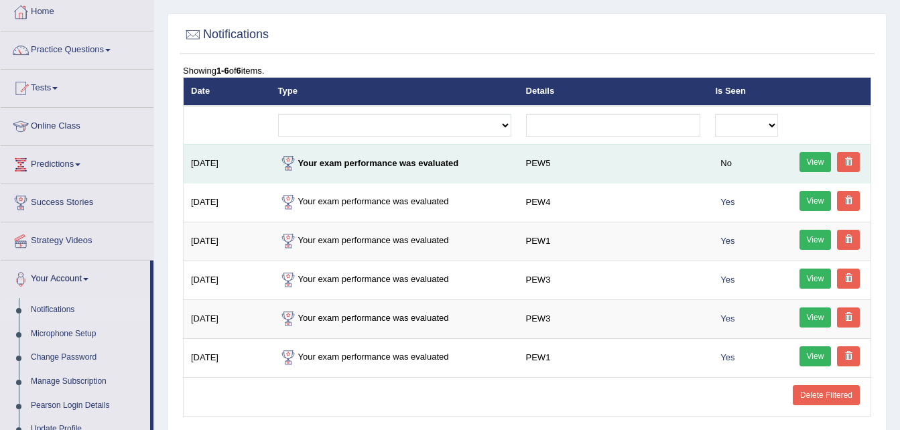
click at [805, 161] on link "View" at bounding box center [815, 162] width 32 height 20
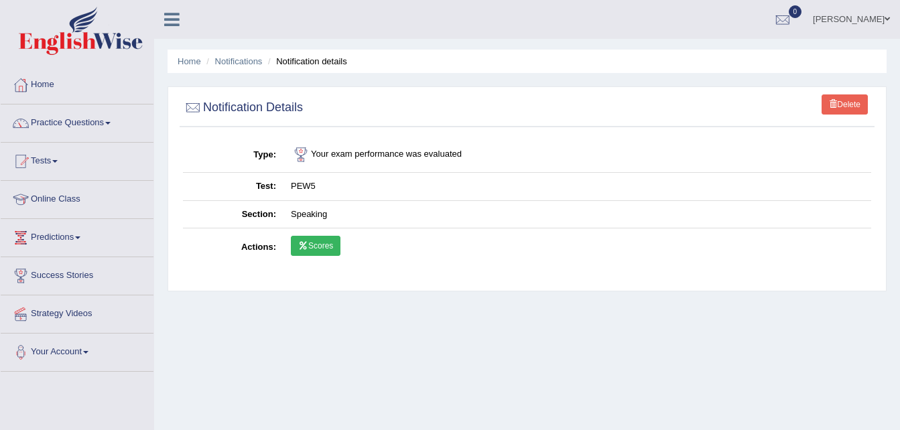
click at [311, 242] on link "Scores" at bounding box center [316, 246] width 50 height 20
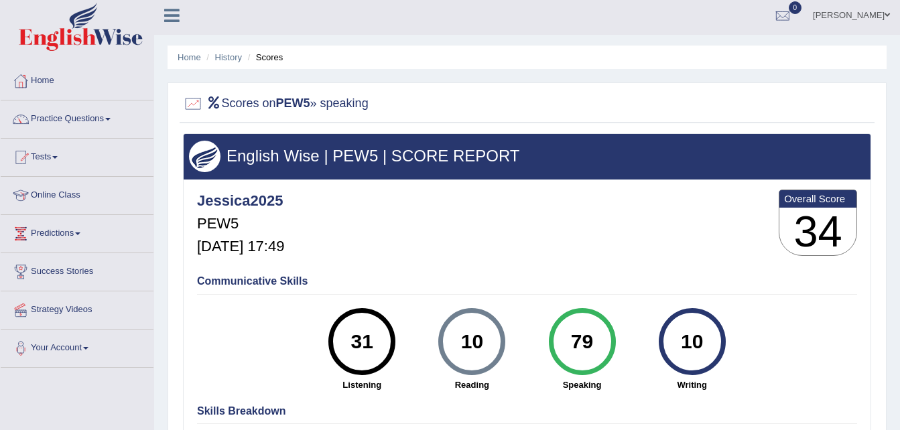
scroll to position [3, 0]
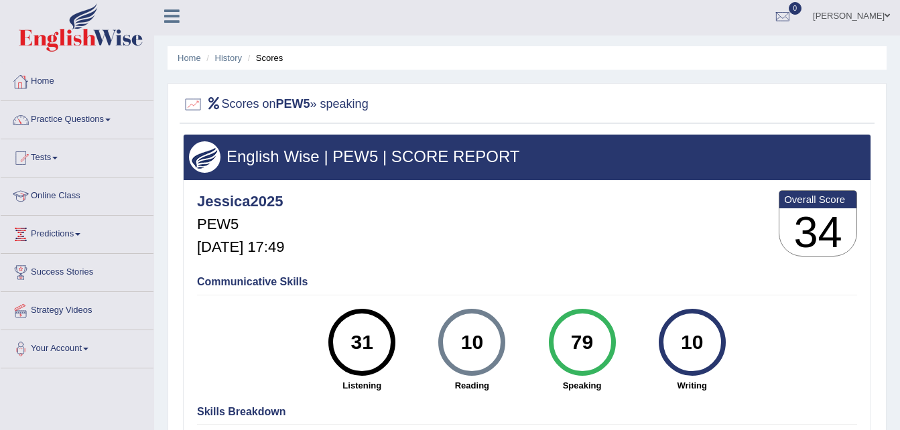
click at [39, 81] on link "Home" at bounding box center [77, 80] width 153 height 34
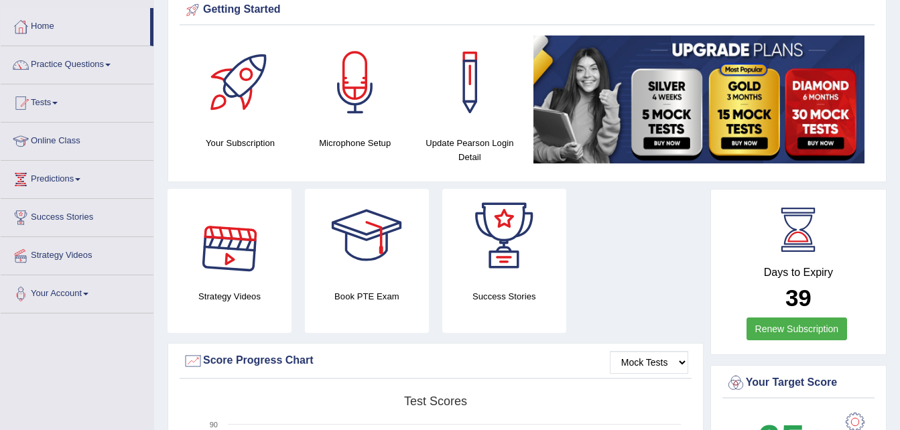
scroll to position [58, 0]
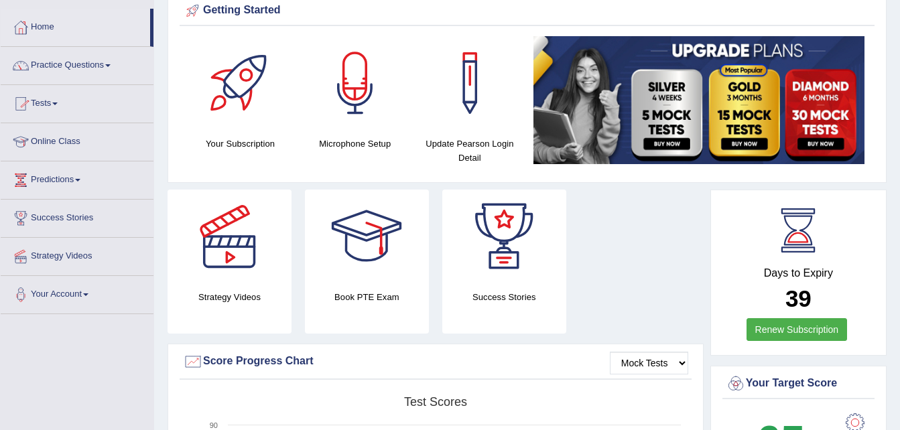
click at [67, 144] on link "Online Class" at bounding box center [77, 140] width 153 height 34
